Goal: Navigation & Orientation: Find specific page/section

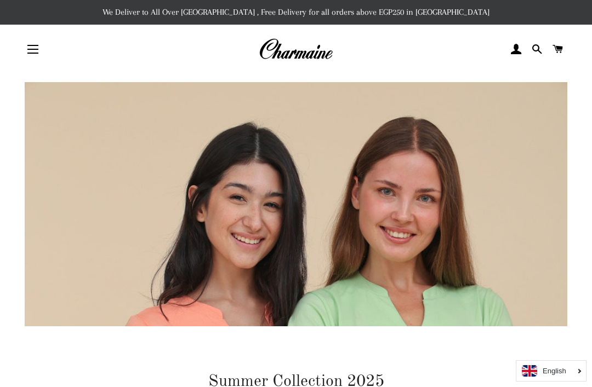
click at [316, 51] on img at bounding box center [296, 49] width 74 height 24
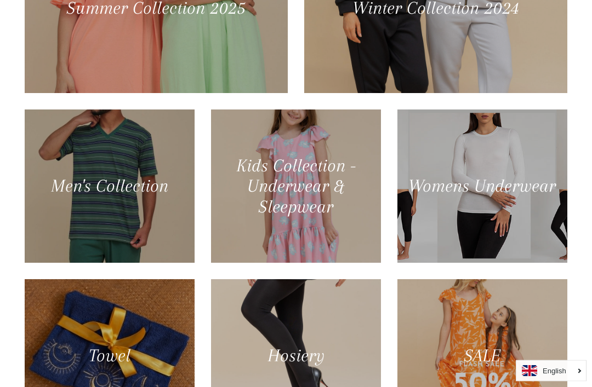
scroll to position [572, 0]
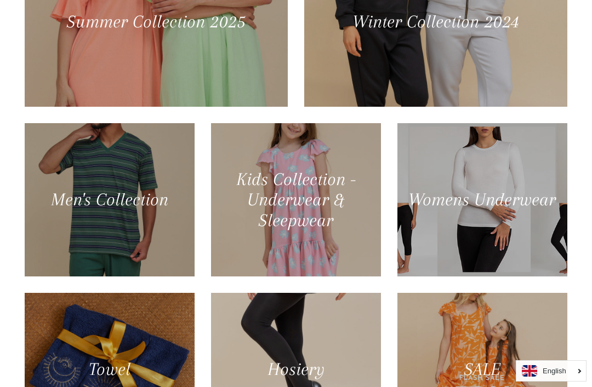
click at [231, 61] on div at bounding box center [156, 22] width 263 height 170
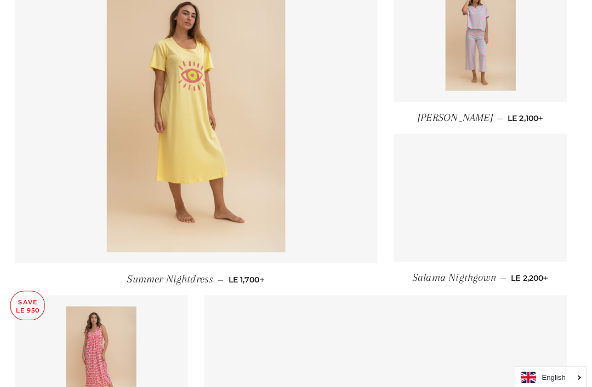
scroll to position [1127, 0]
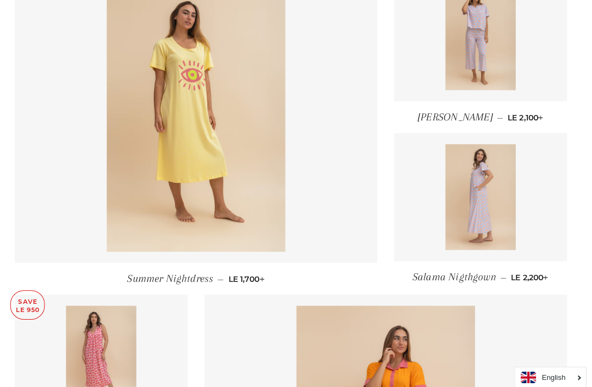
click at [491, 47] on img at bounding box center [482, 37] width 70 height 104
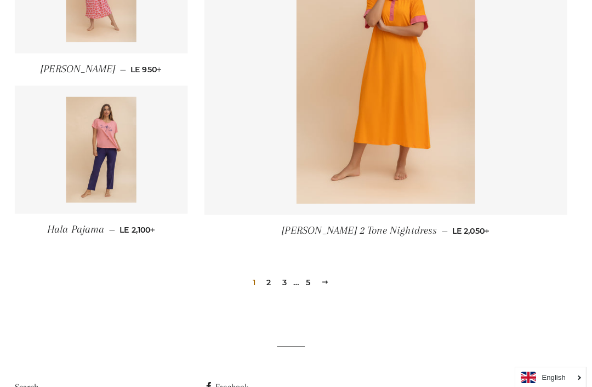
scroll to position [1490, 0]
click at [114, 147] on img at bounding box center [110, 147] width 70 height 104
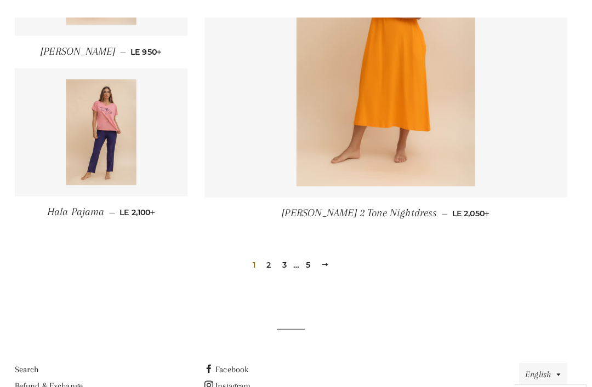
scroll to position [1507, 0]
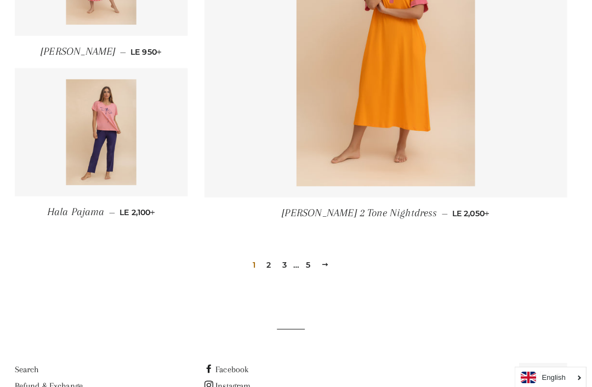
click at [268, 263] on link "2" at bounding box center [274, 260] width 13 height 16
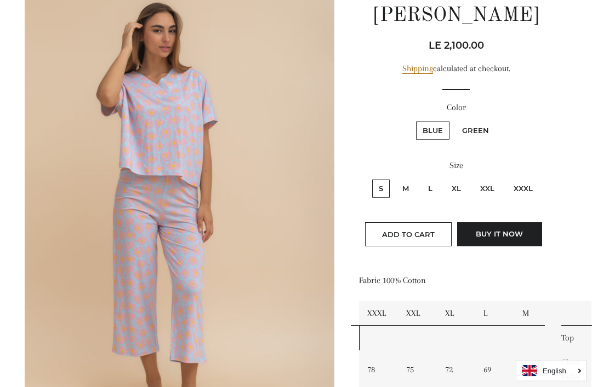
scroll to position [137, 0]
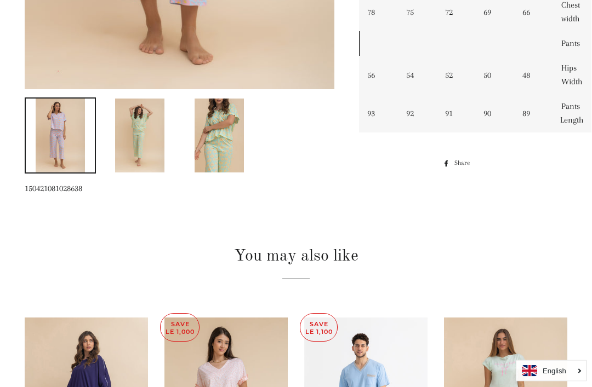
click at [227, 127] on img at bounding box center [218, 136] width 49 height 74
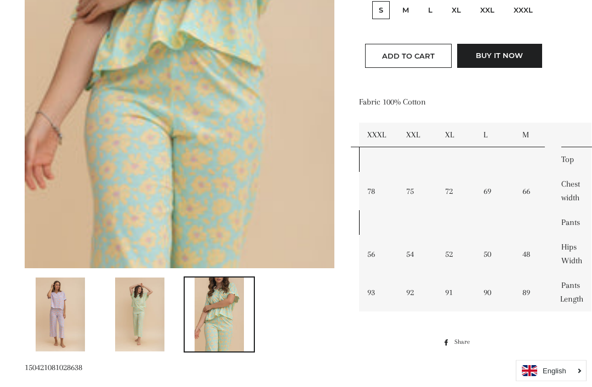
scroll to position [314, 0]
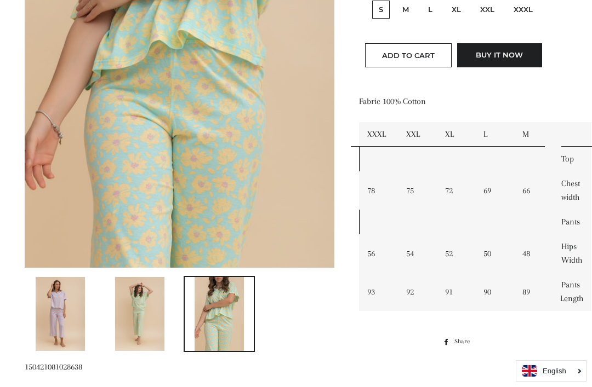
click at [76, 313] on img at bounding box center [60, 314] width 49 height 74
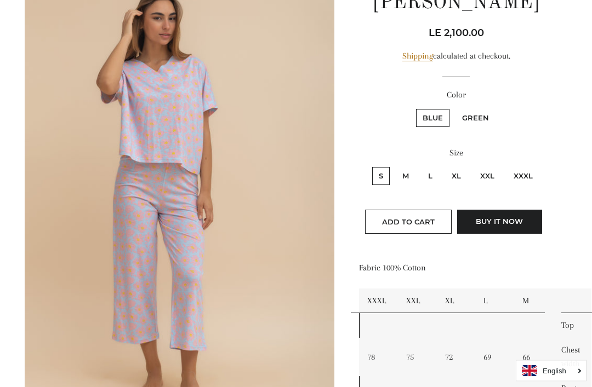
scroll to position [148, 0]
click at [479, 124] on label "Green" at bounding box center [475, 118] width 40 height 18
click at [454, 108] on input "Green" at bounding box center [453, 107] width 1 height 1
radio input "true"
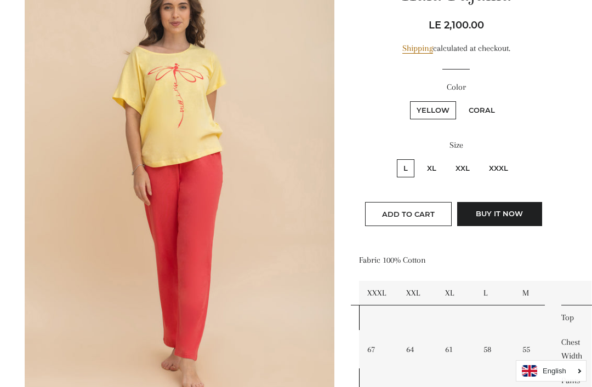
scroll to position [155, 0]
click at [481, 111] on label "Coral" at bounding box center [481, 111] width 39 height 18
click at [461, 101] on input "Coral" at bounding box center [460, 100] width 1 height 1
radio input "true"
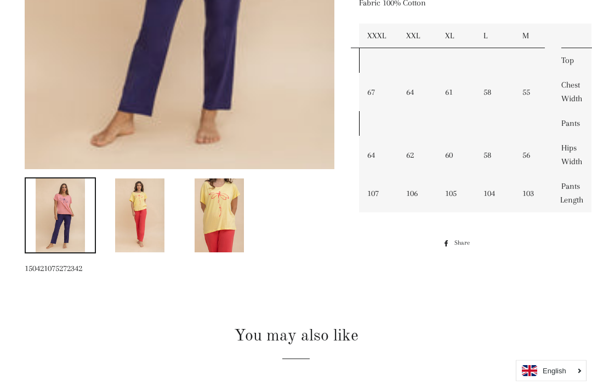
scroll to position [397, 0]
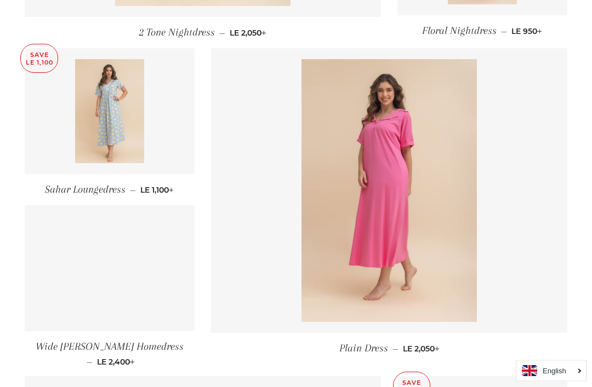
scroll to position [736, 0]
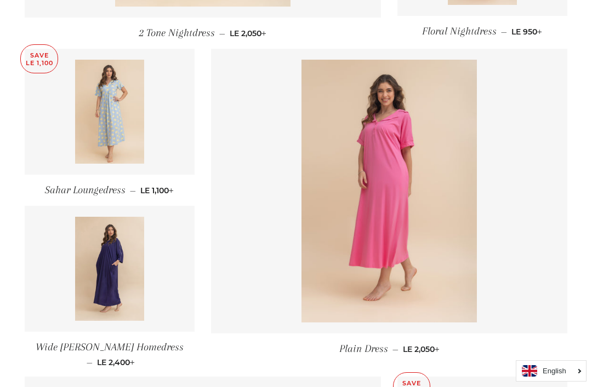
click at [130, 115] on img at bounding box center [110, 112] width 70 height 104
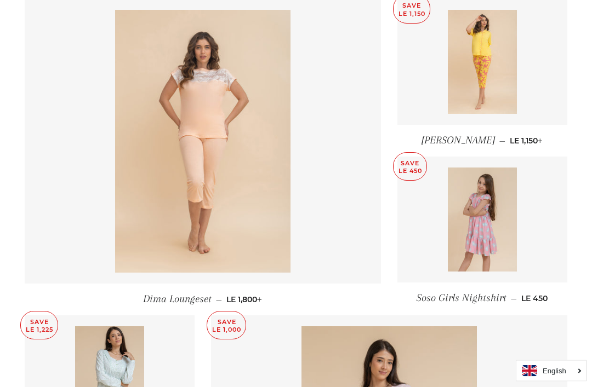
scroll to position [1113, 0]
click at [498, 74] on img at bounding box center [482, 62] width 70 height 104
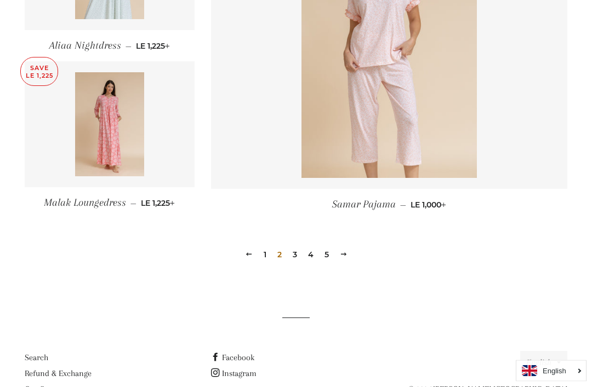
scroll to position [1526, 0]
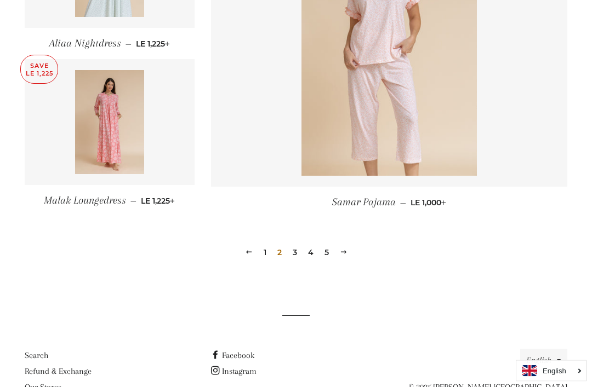
click at [297, 250] on link "3" at bounding box center [294, 253] width 13 height 16
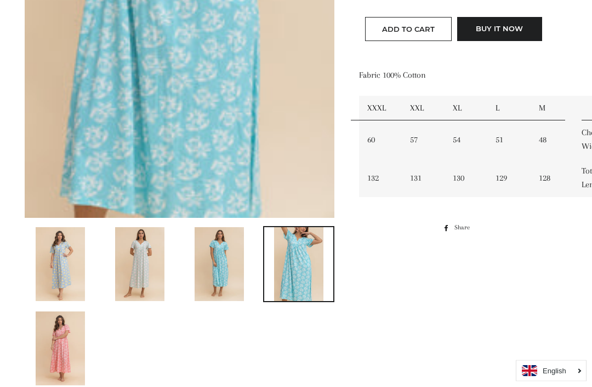
scroll to position [364, 0]
click at [151, 273] on img at bounding box center [139, 264] width 49 height 74
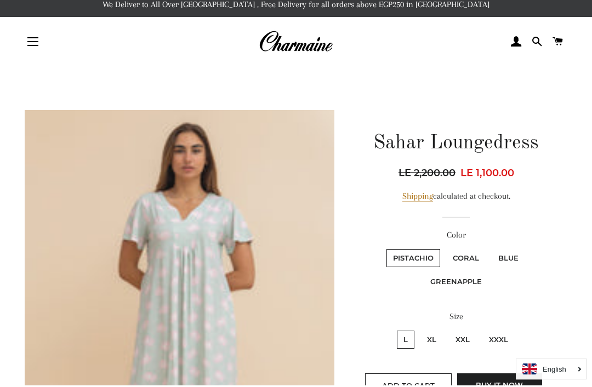
scroll to position [0, 0]
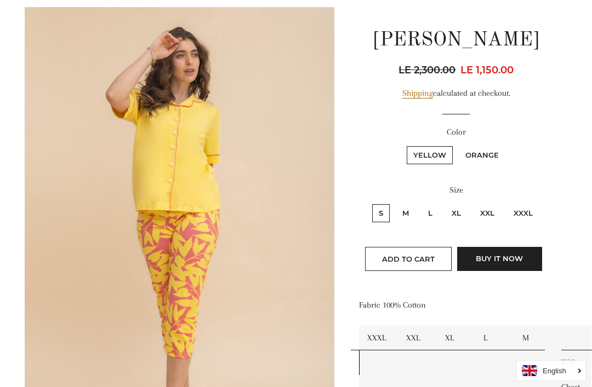
scroll to position [111, 0]
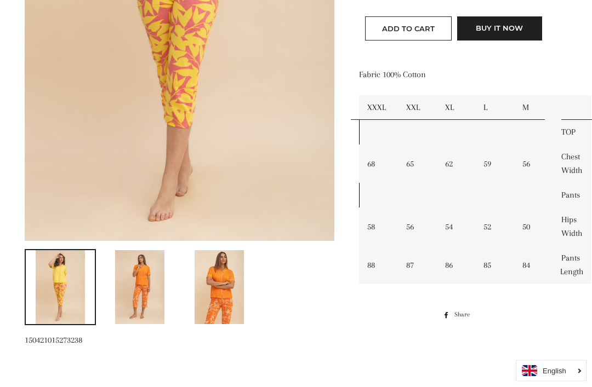
click at [229, 284] on img at bounding box center [218, 288] width 49 height 74
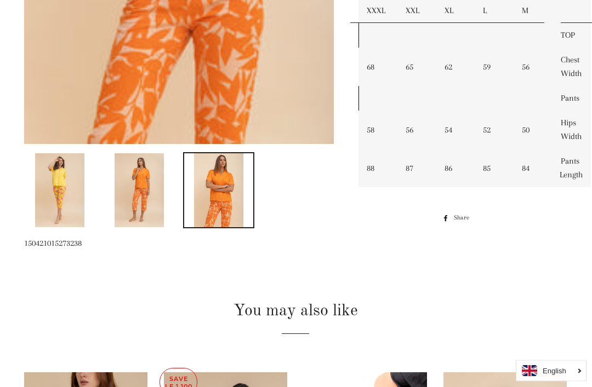
scroll to position [422, 1]
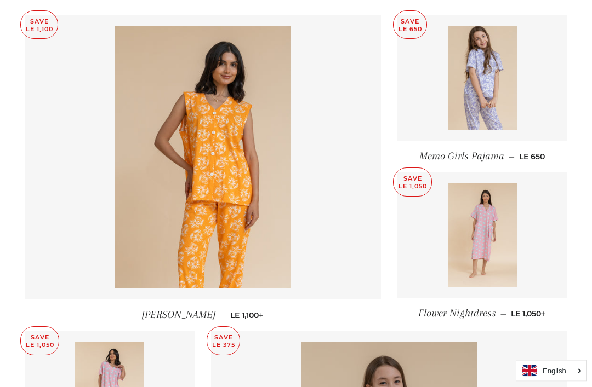
scroll to position [453, 0]
click at [490, 85] on img at bounding box center [482, 78] width 70 height 104
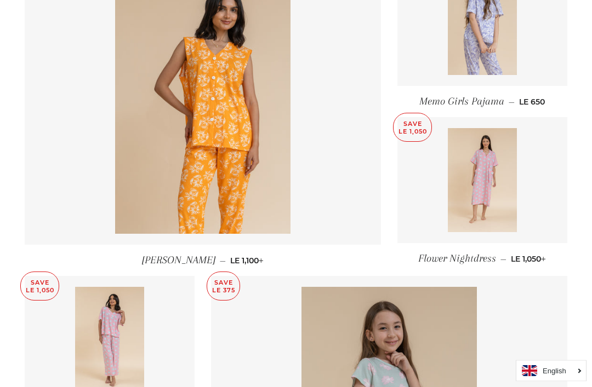
scroll to position [508, 0]
click at [491, 163] on img at bounding box center [482, 180] width 70 height 104
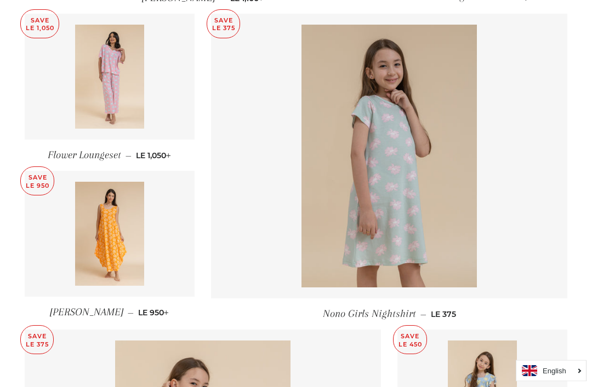
scroll to position [772, 0]
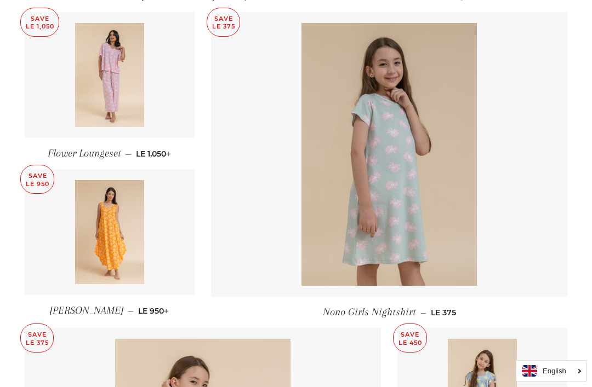
click at [107, 106] on img at bounding box center [110, 75] width 70 height 104
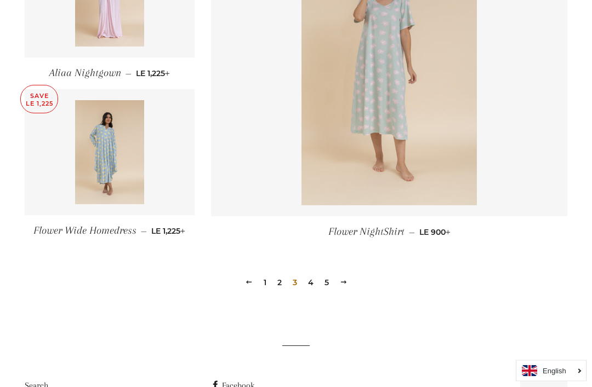
scroll to position [1485, 0]
click at [315, 278] on link "4" at bounding box center [310, 282] width 14 height 16
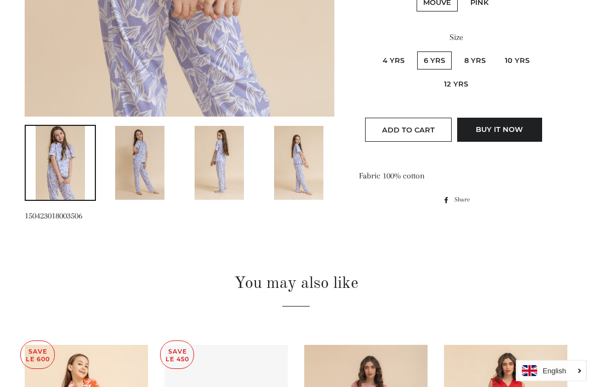
scroll to position [454, 0]
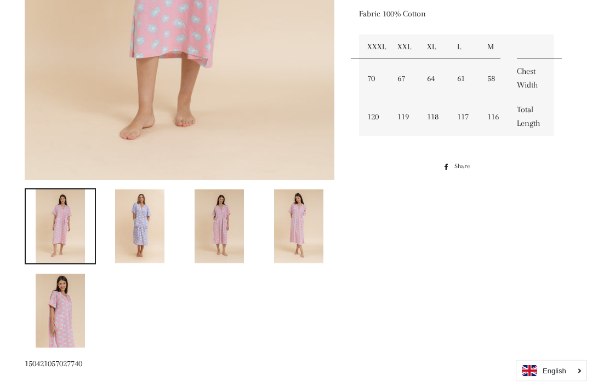
scroll to position [402, 0]
click at [154, 222] on img at bounding box center [139, 227] width 49 height 74
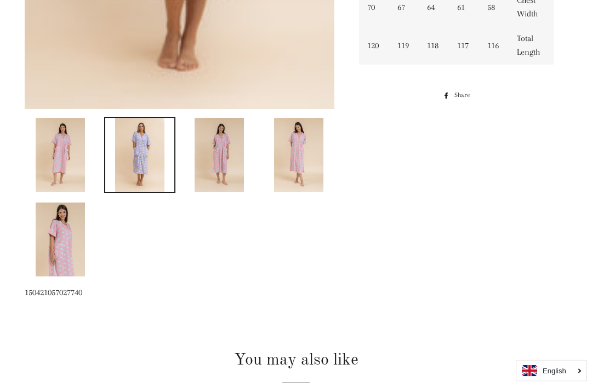
scroll to position [473, 0]
click at [75, 236] on img at bounding box center [60, 240] width 49 height 74
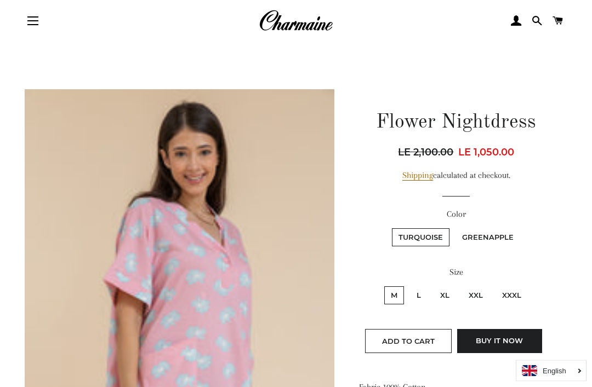
scroll to position [0, 0]
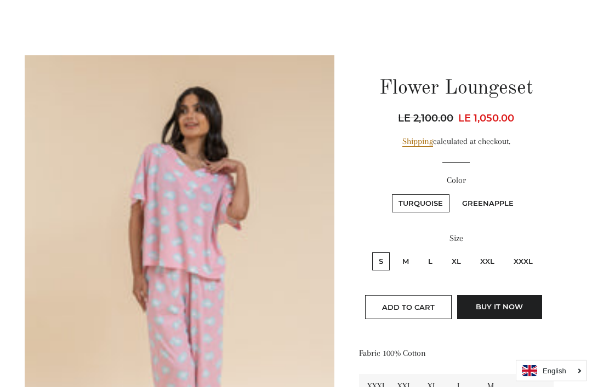
scroll to position [44, 0]
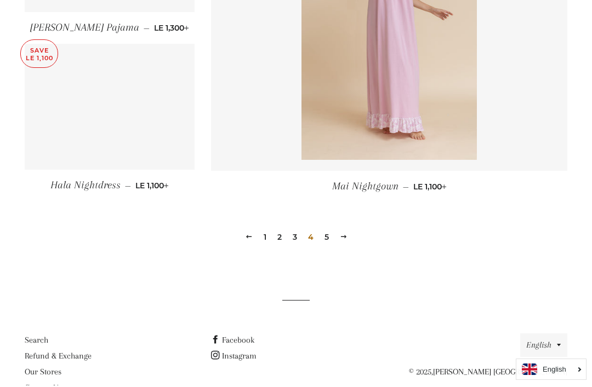
scroll to position [1526, 0]
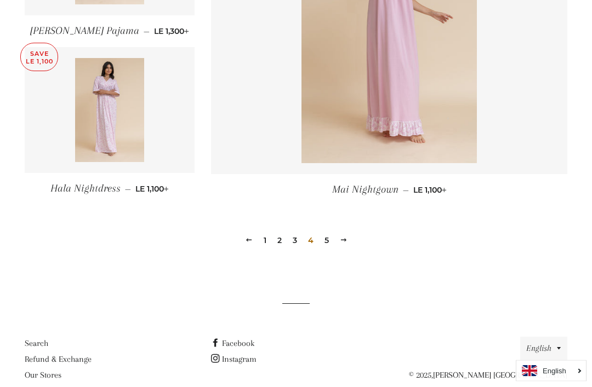
click at [329, 243] on link "5" at bounding box center [326, 241] width 13 height 16
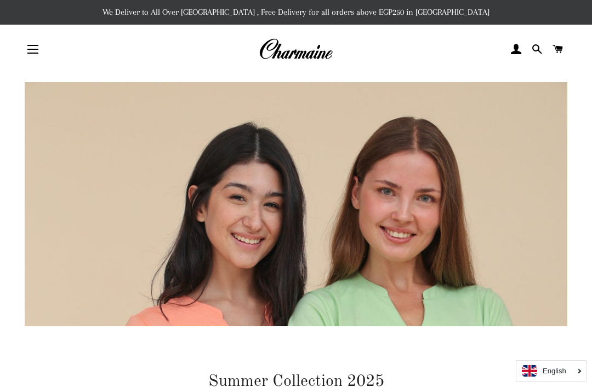
click at [508, 36] on link "Log In" at bounding box center [516, 49] width 19 height 33
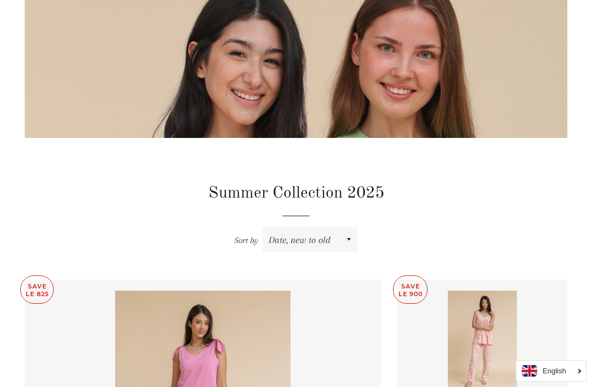
scroll to position [182, 0]
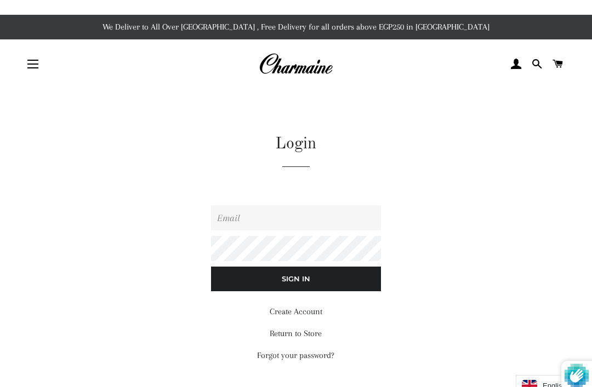
scroll to position [-19, 0]
